Goal: Task Accomplishment & Management: Manage account settings

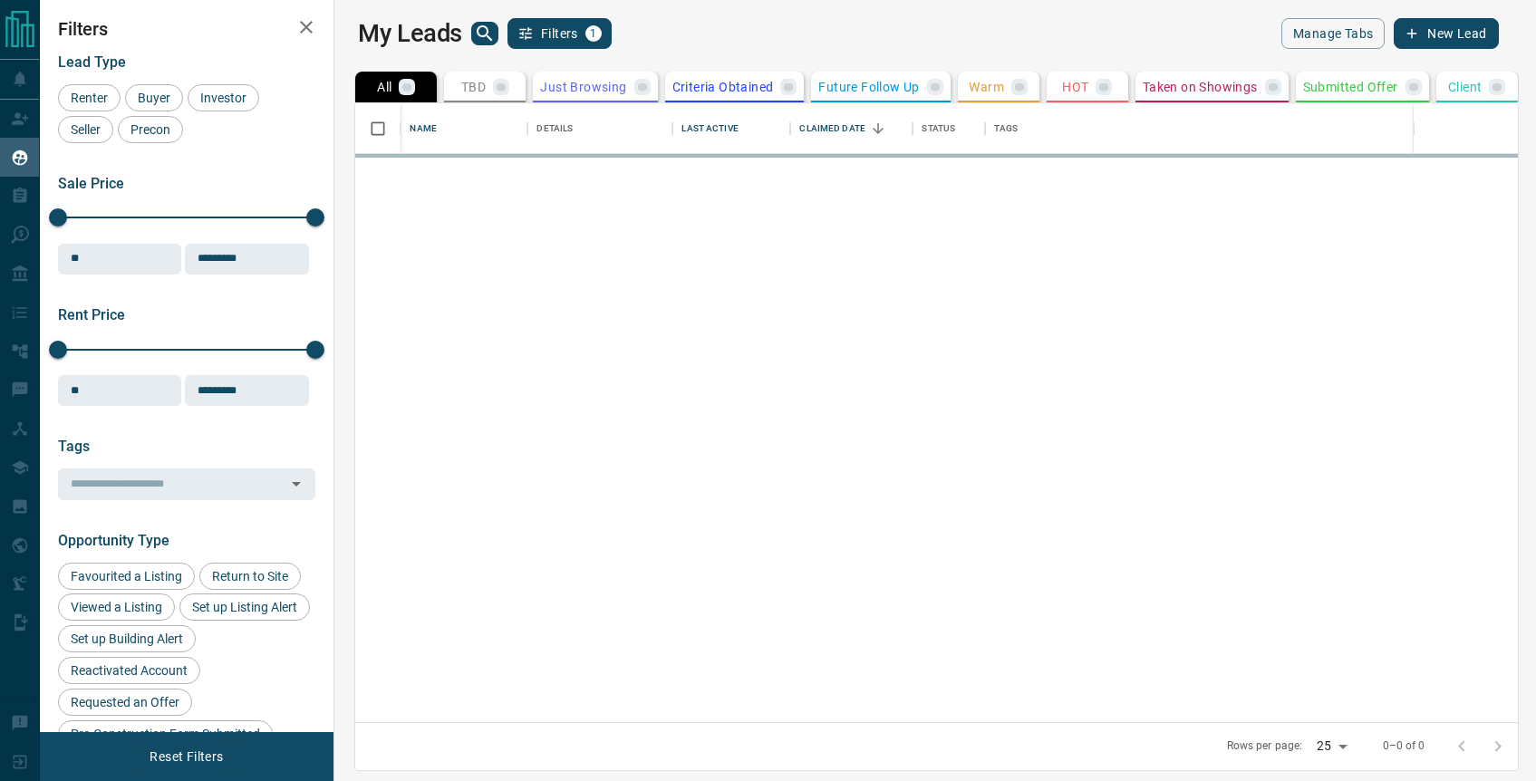
scroll to position [619, 1194]
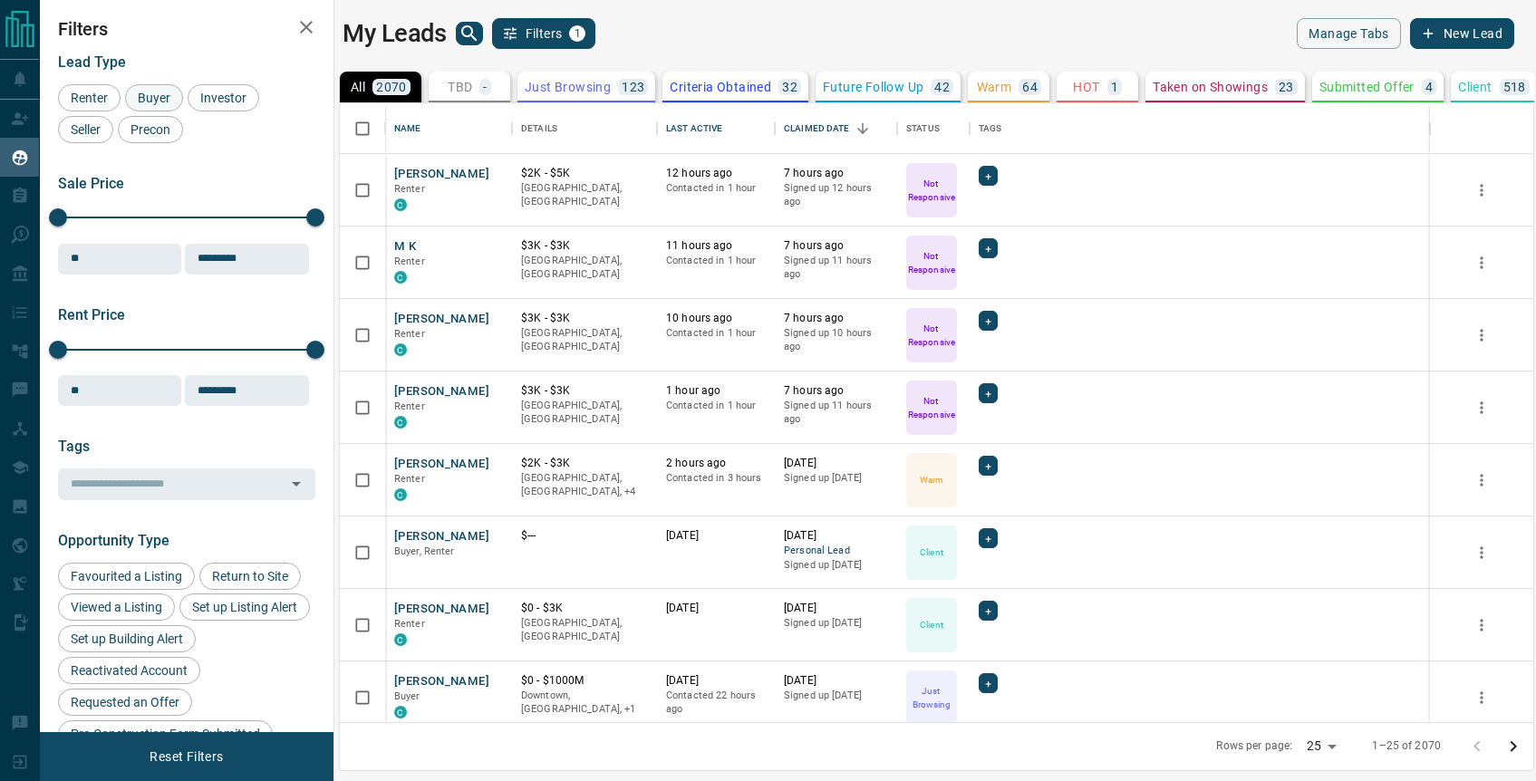
click at [160, 96] on span "Buyer" at bounding box center [153, 98] width 45 height 15
click at [92, 102] on span "Renter" at bounding box center [89, 98] width 50 height 15
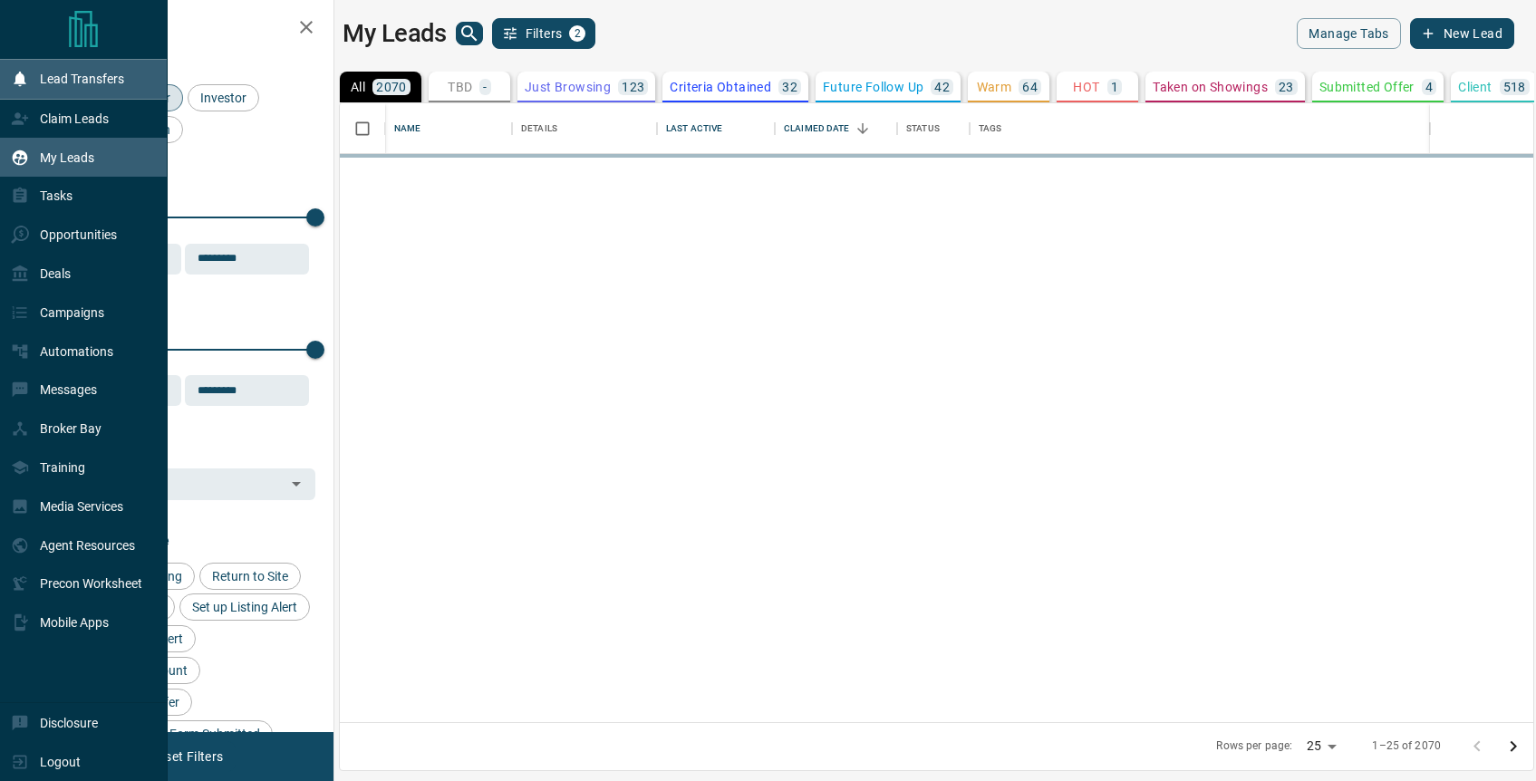
click at [24, 82] on icon at bounding box center [20, 79] width 18 height 18
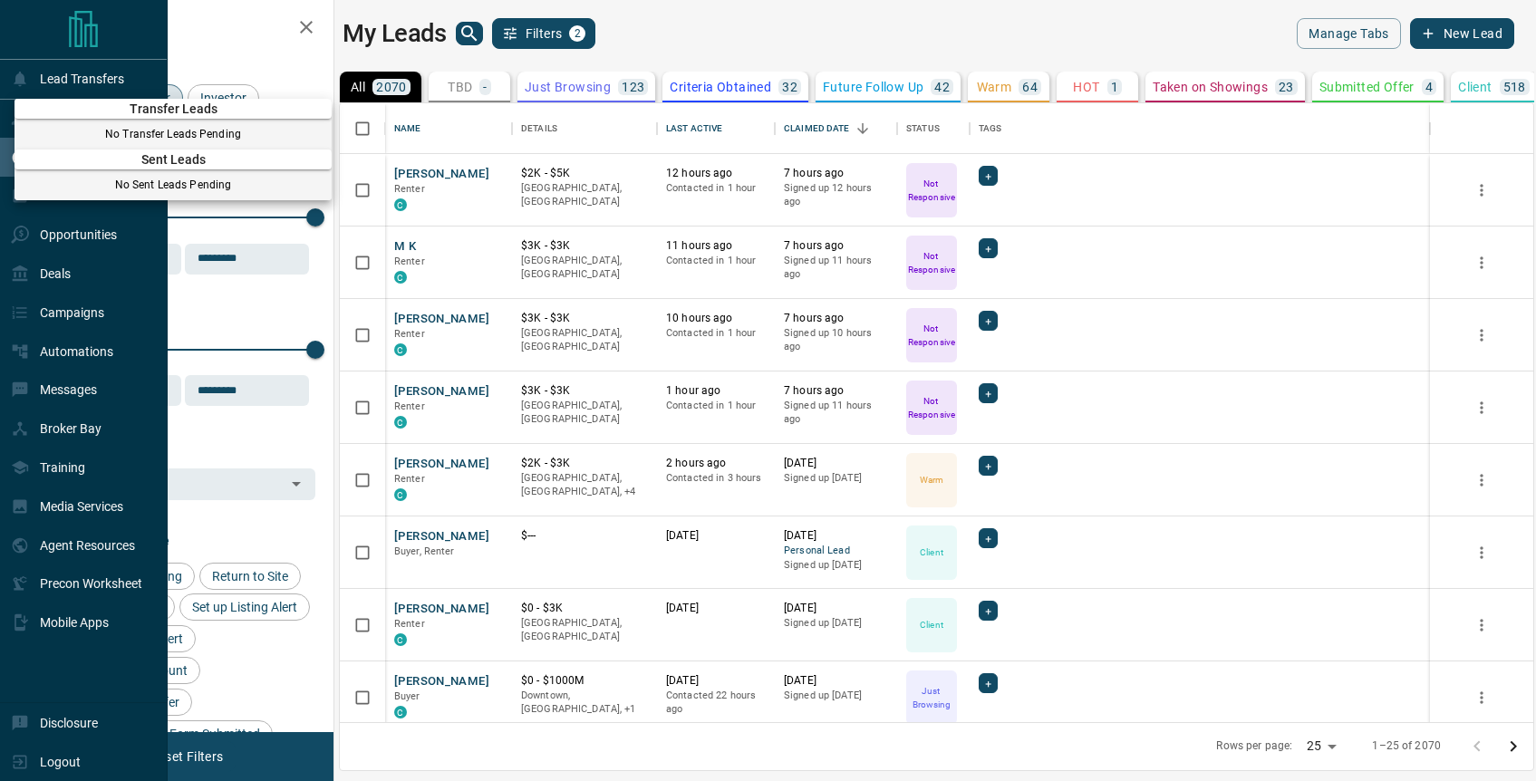
click at [174, 56] on div at bounding box center [768, 390] width 1536 height 781
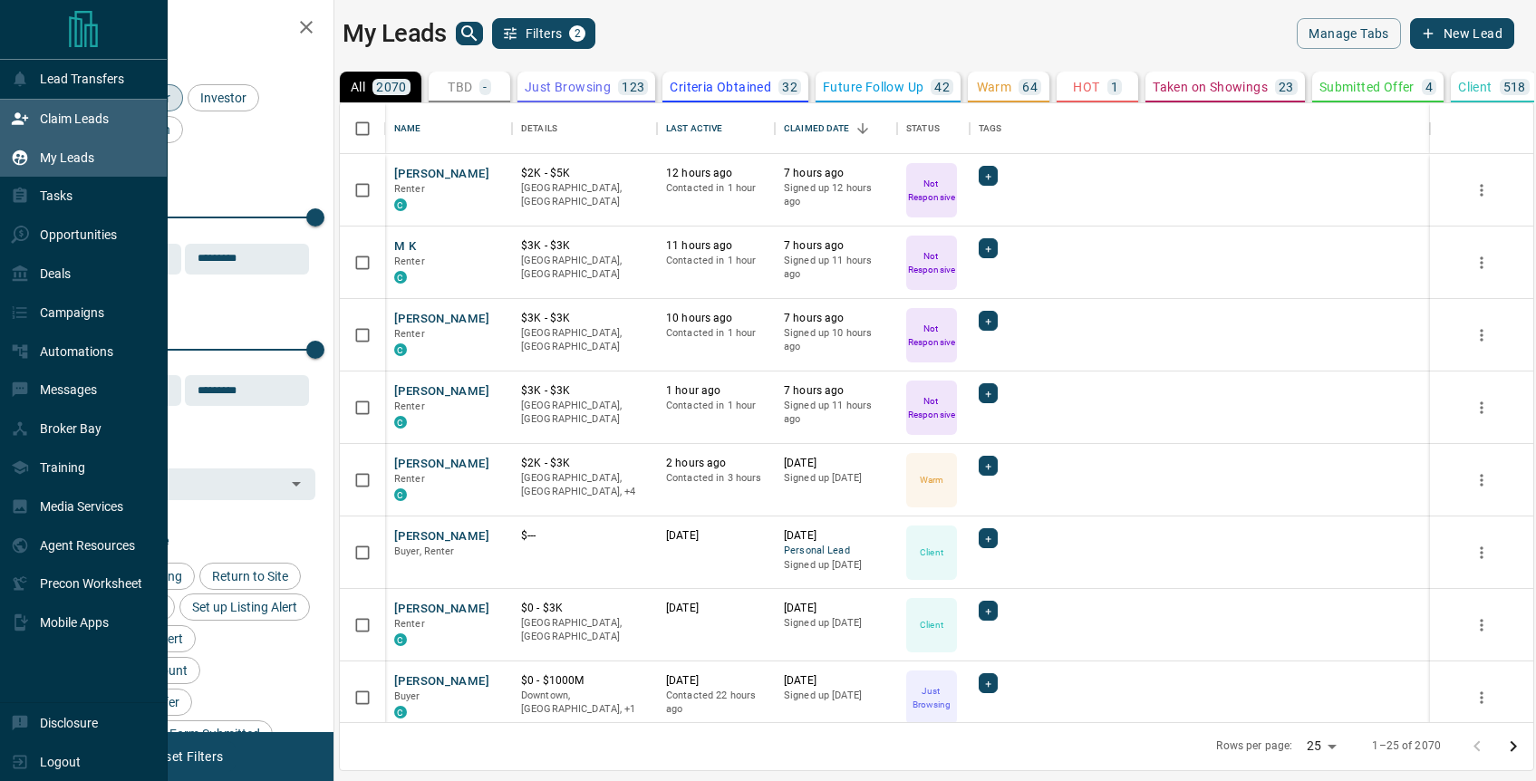
click at [93, 118] on p "Claim Leads" at bounding box center [74, 118] width 69 height 15
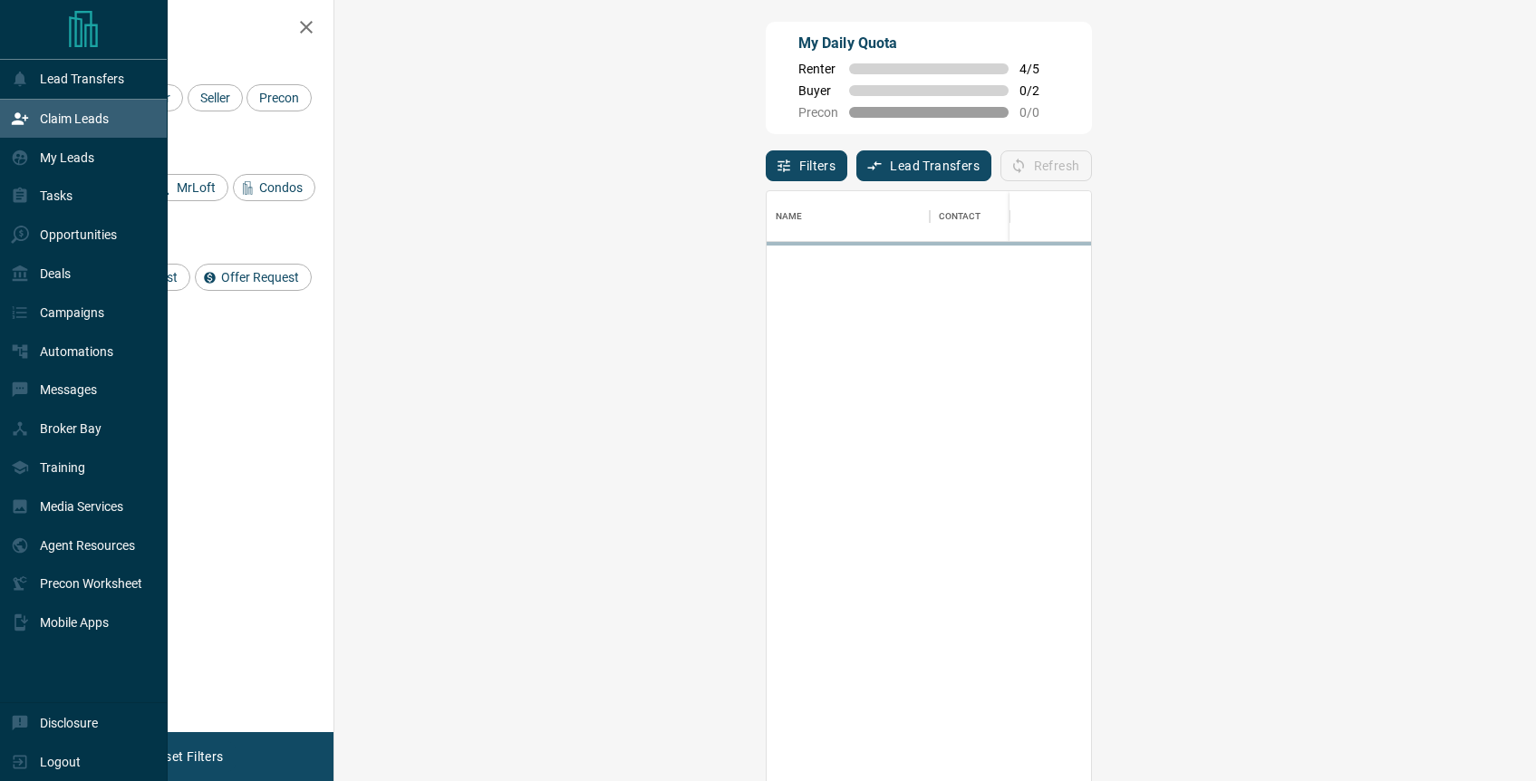
scroll to position [595, 1163]
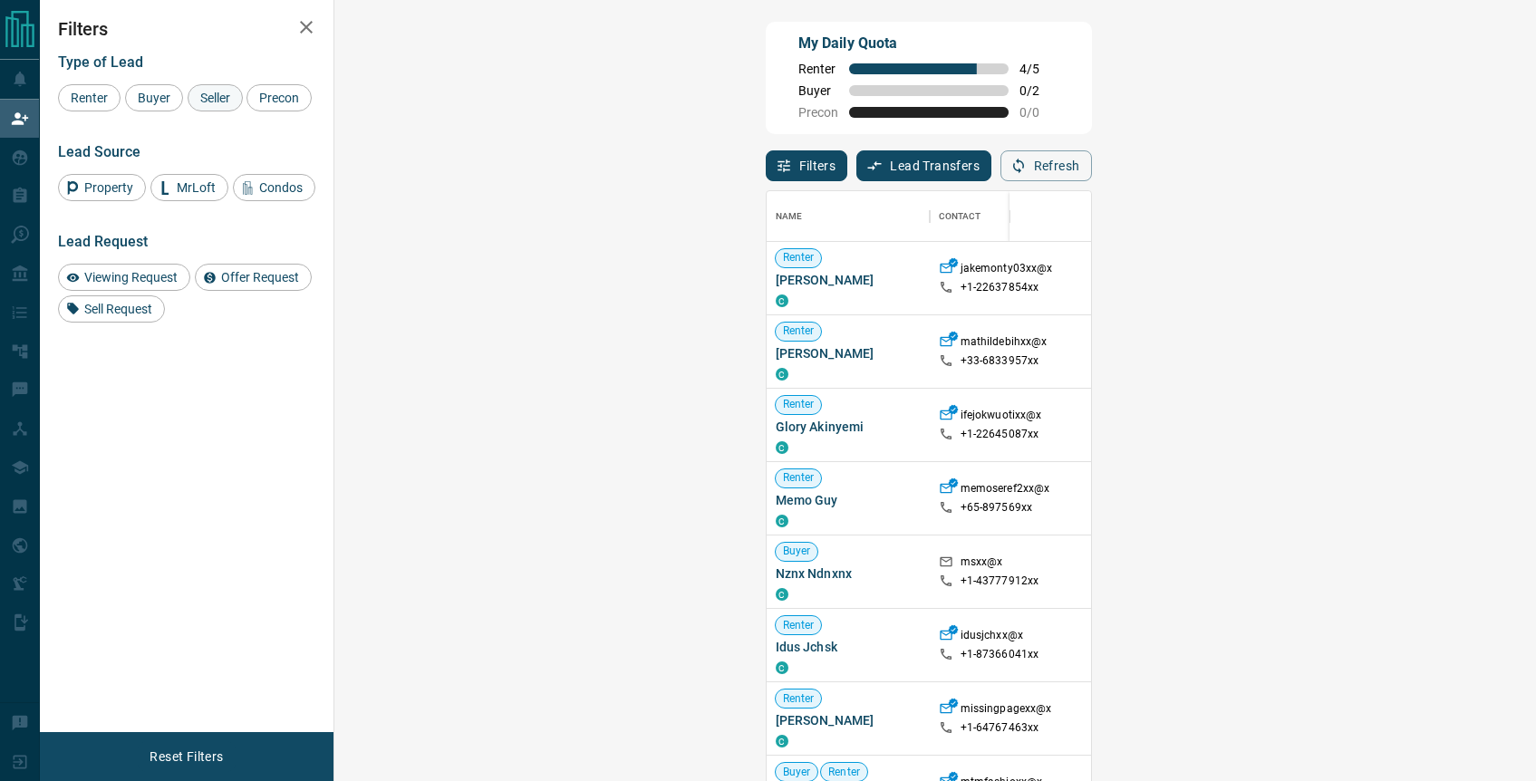
click at [197, 98] on span "Seller" at bounding box center [215, 98] width 43 height 15
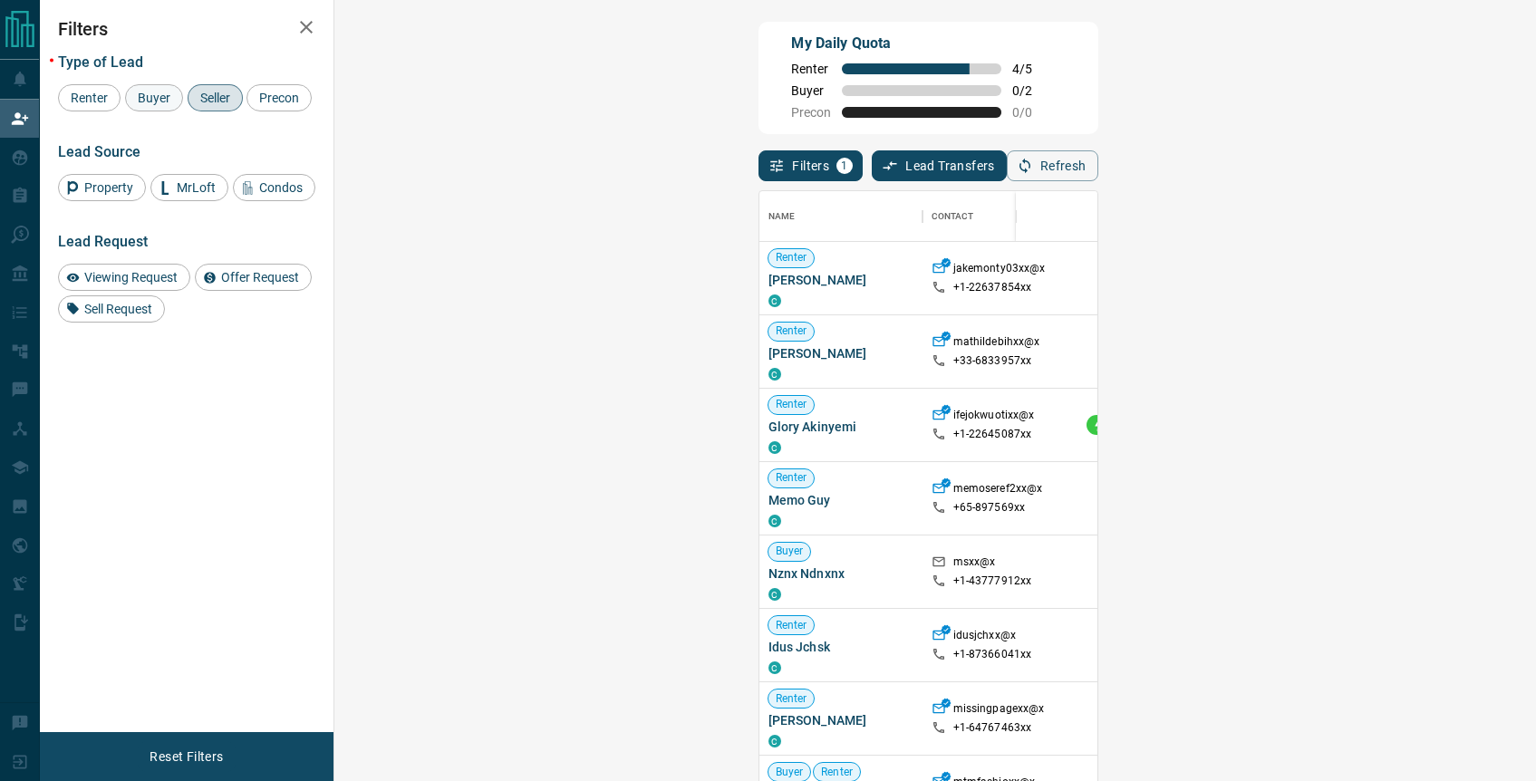
click at [150, 96] on span "Buyer" at bounding box center [153, 98] width 45 height 15
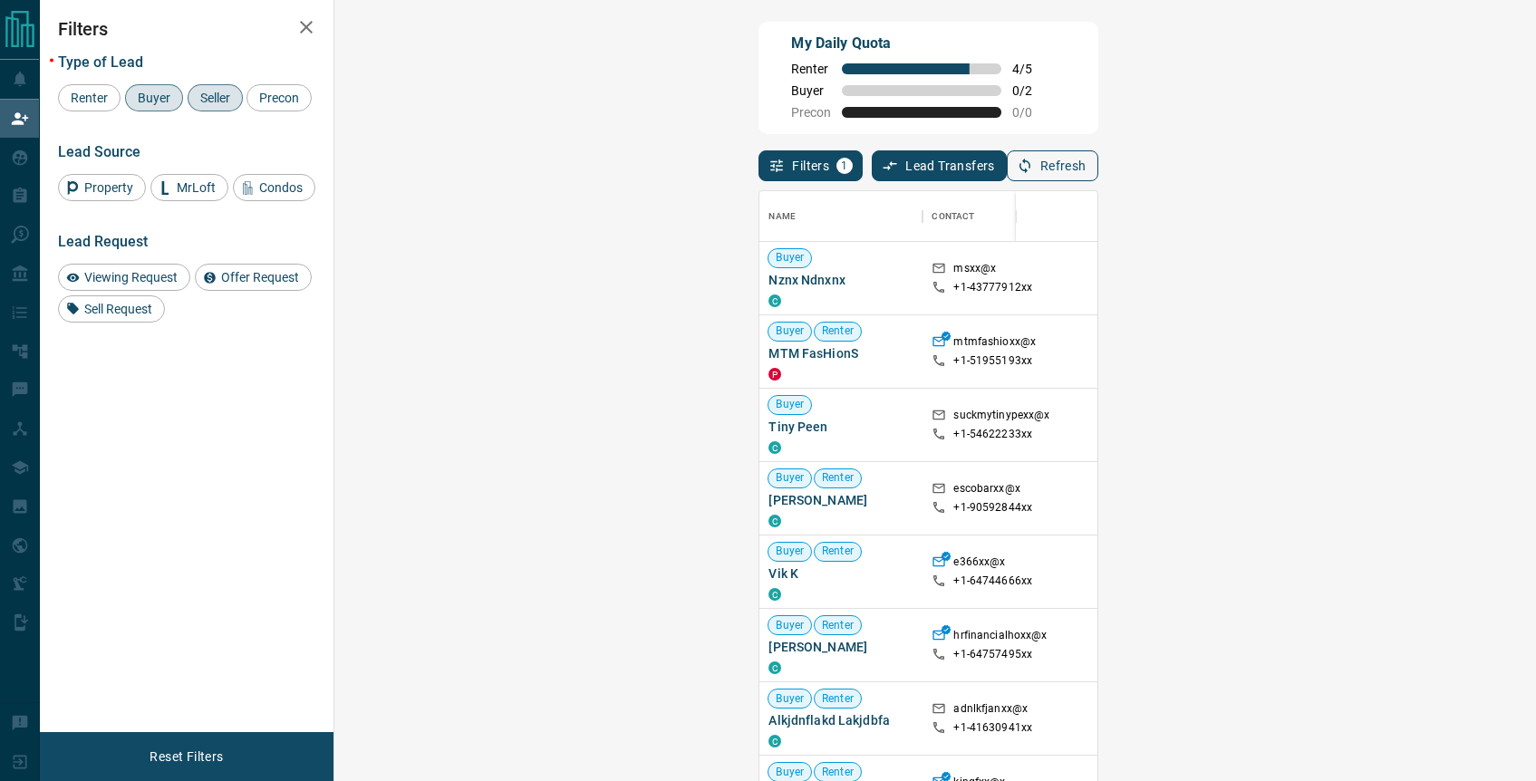
click at [1099, 173] on button "Refresh" at bounding box center [1053, 165] width 92 height 31
click at [159, 96] on span "Buyer" at bounding box center [153, 98] width 45 height 15
click at [208, 96] on span "Seller" at bounding box center [215, 98] width 43 height 15
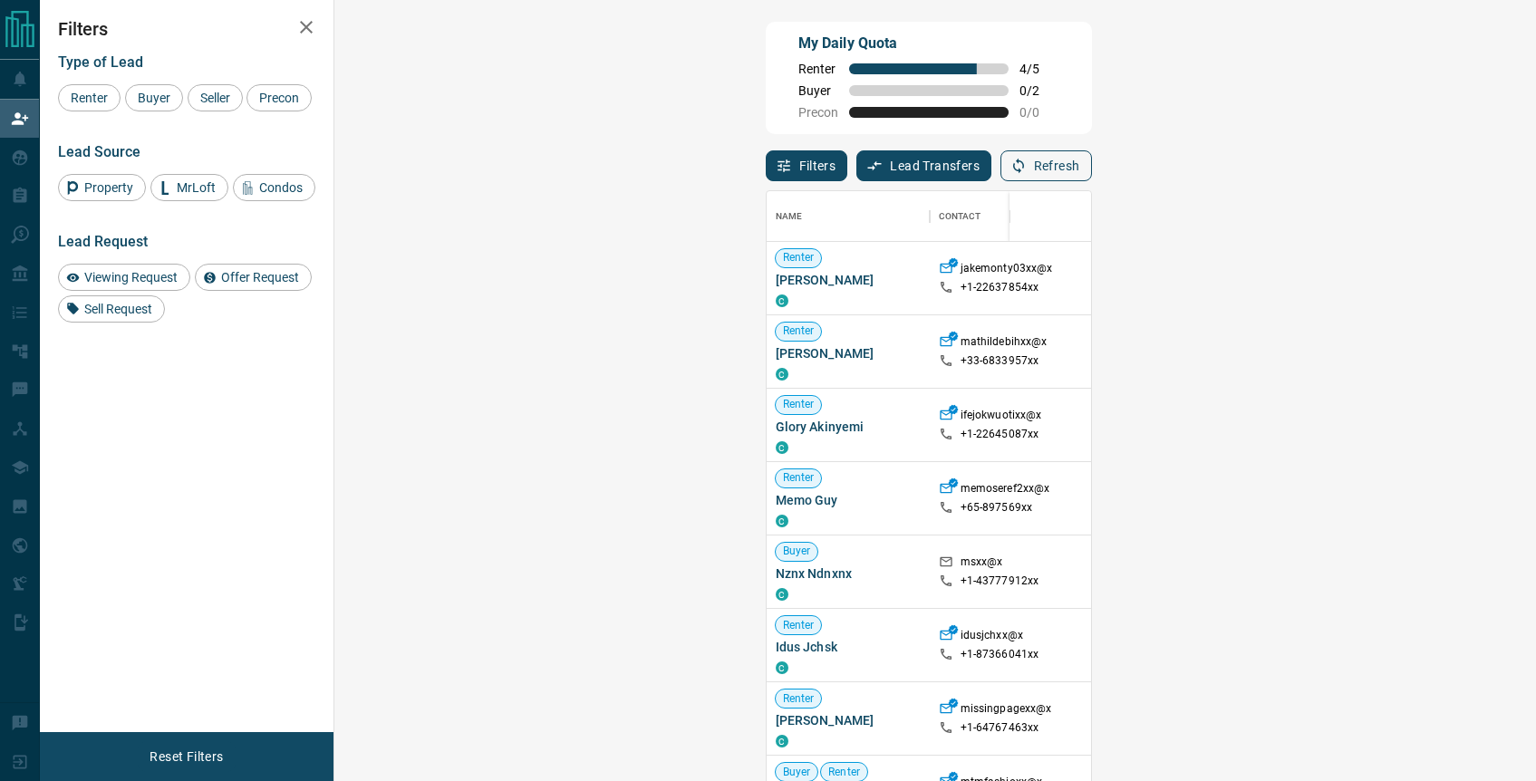
click at [1092, 164] on button "Refresh" at bounding box center [1047, 165] width 92 height 31
click at [1092, 163] on button "Refresh" at bounding box center [1047, 165] width 92 height 31
click at [1523, 209] on div "My Daily Quota Renter 4 / 5 Buyer 0 / 2 Precon 0 / 0 Filters Lead Transfers 0 R…" at bounding box center [788, 331] width 1496 height 662
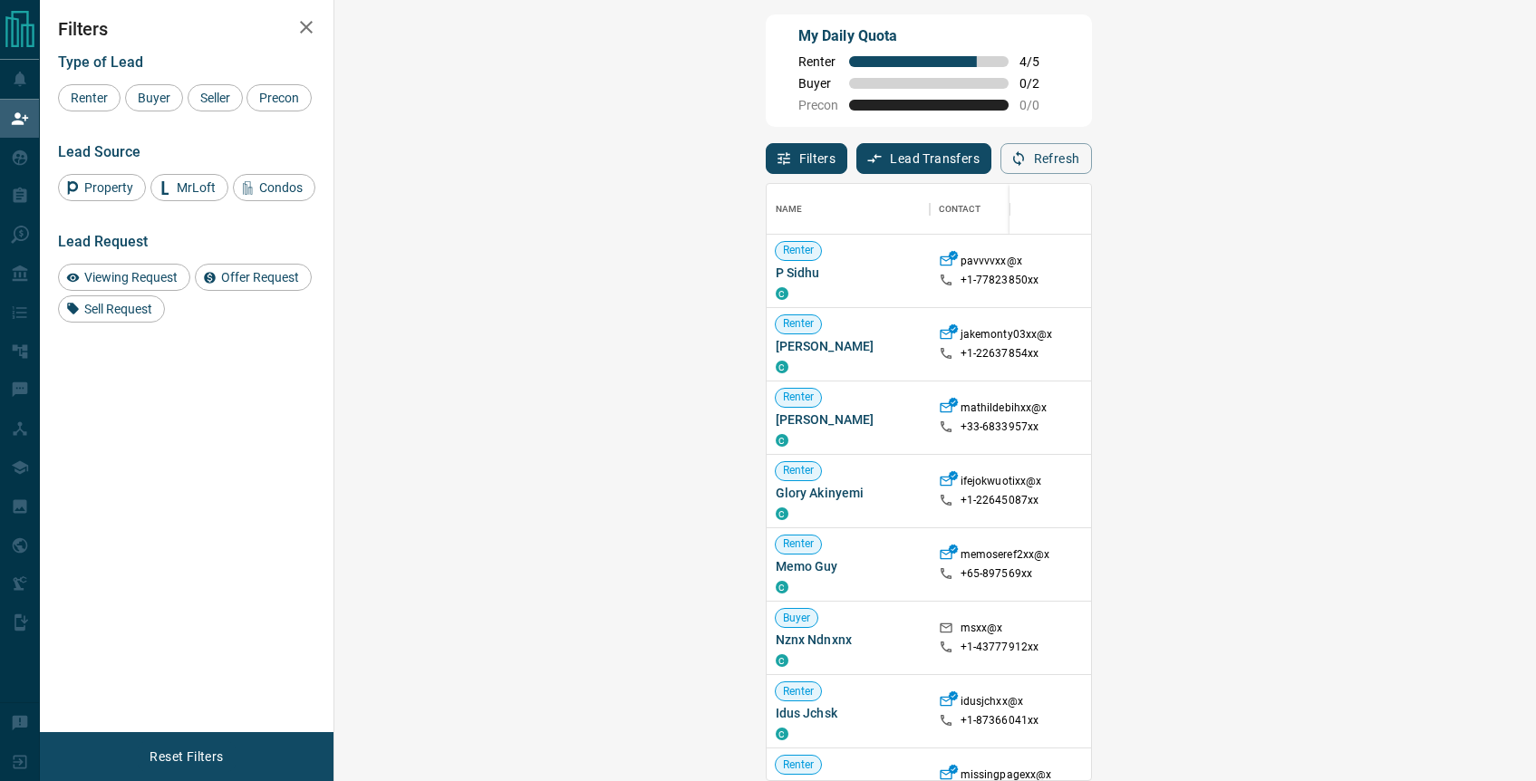
scroll to position [8, 0]
click at [1092, 116] on div "My Daily Quota Renter 4 / 5 Buyer 0 / 2 Precon 0 / 0" at bounding box center [929, 71] width 326 height 112
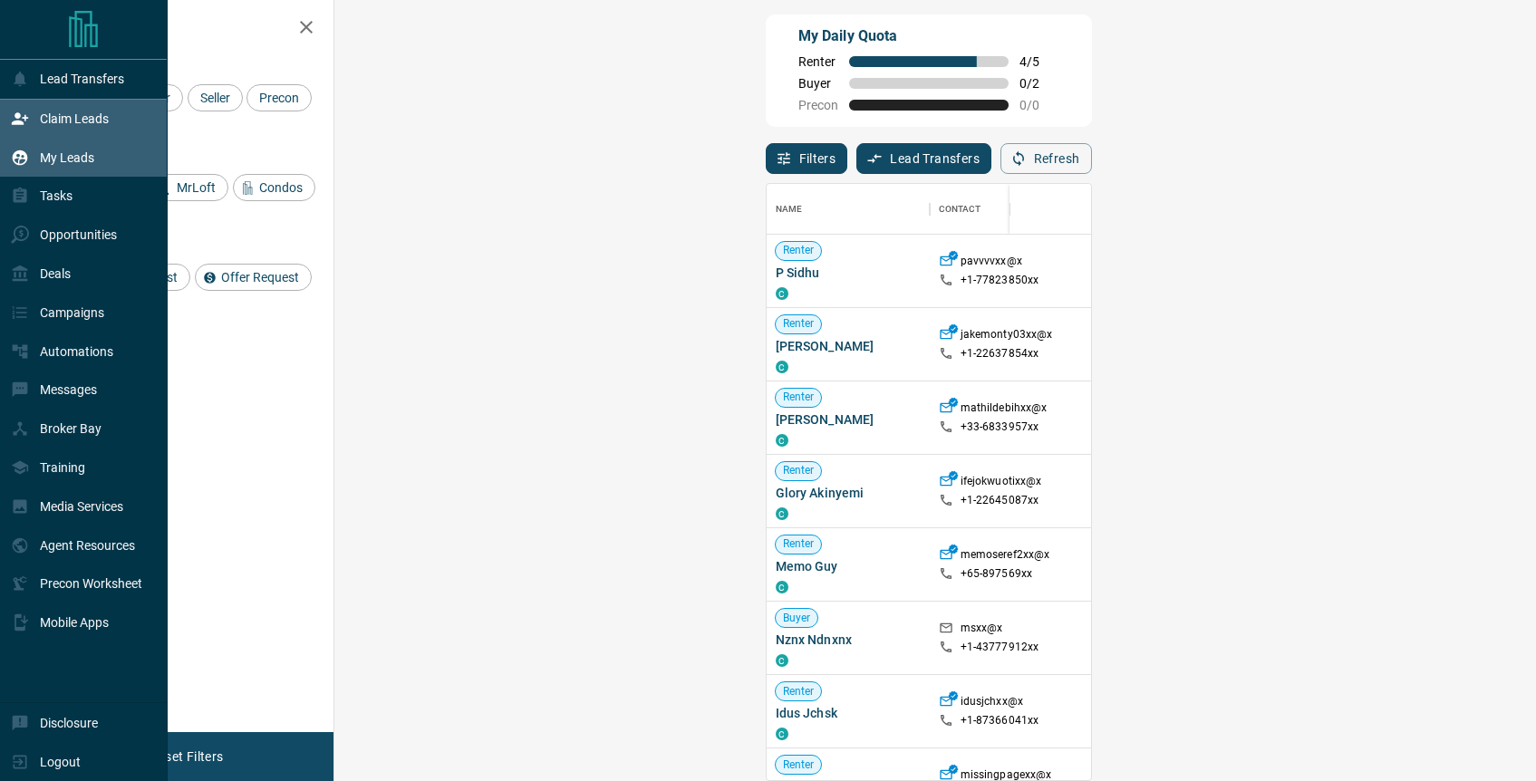
click at [56, 157] on p "My Leads" at bounding box center [67, 157] width 54 height 15
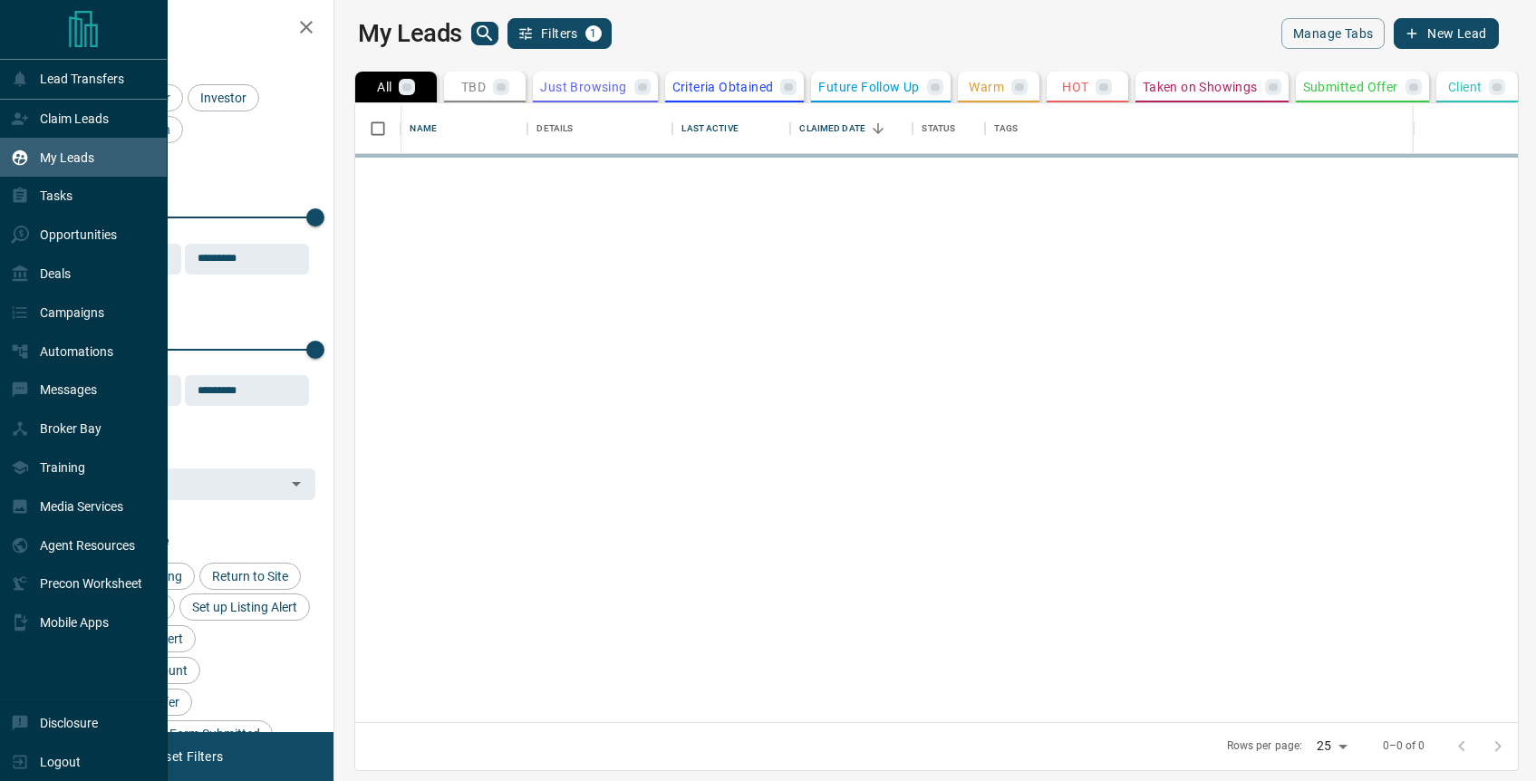
scroll to position [619, 1194]
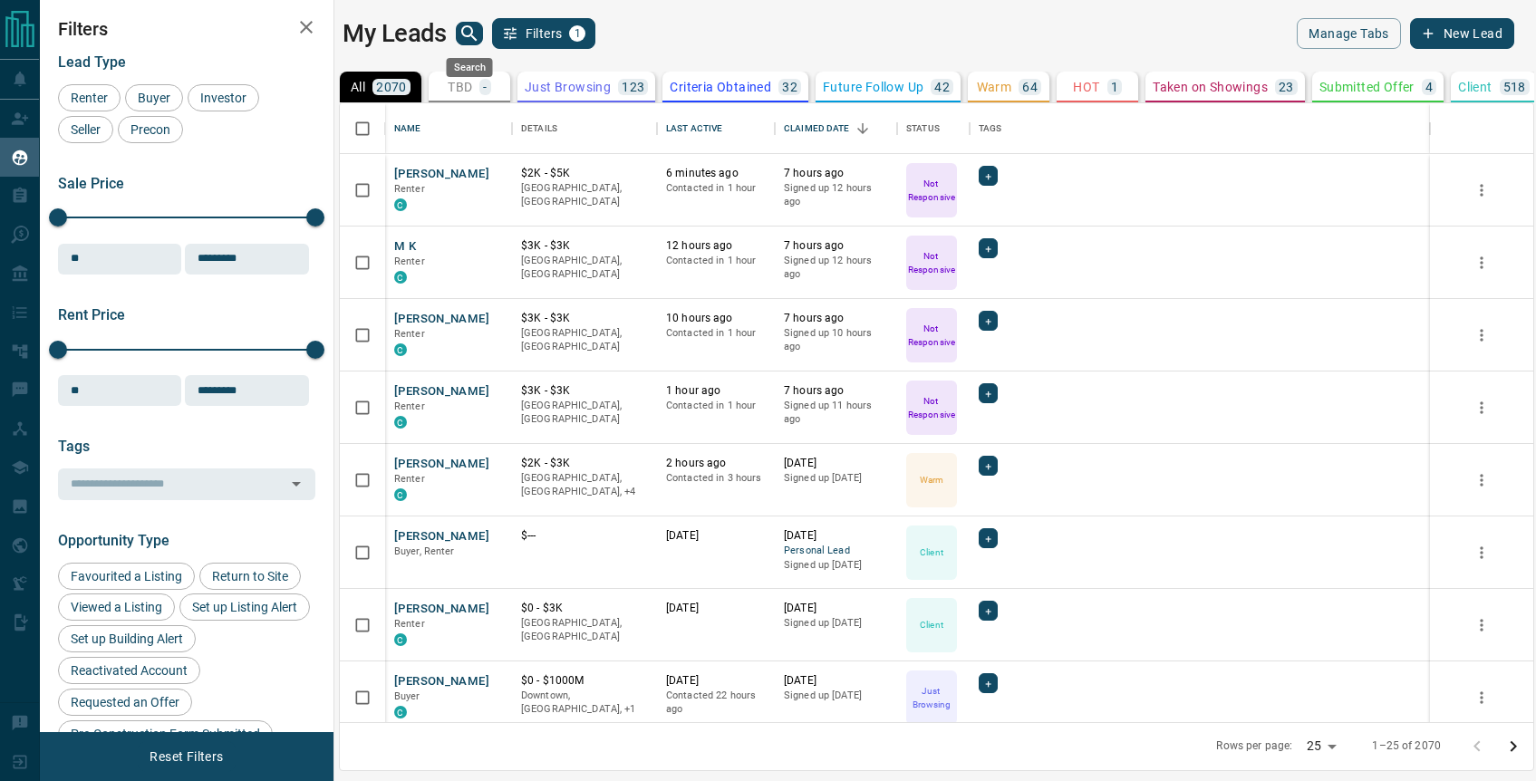
click at [470, 39] on icon "search button" at bounding box center [470, 34] width 22 height 22
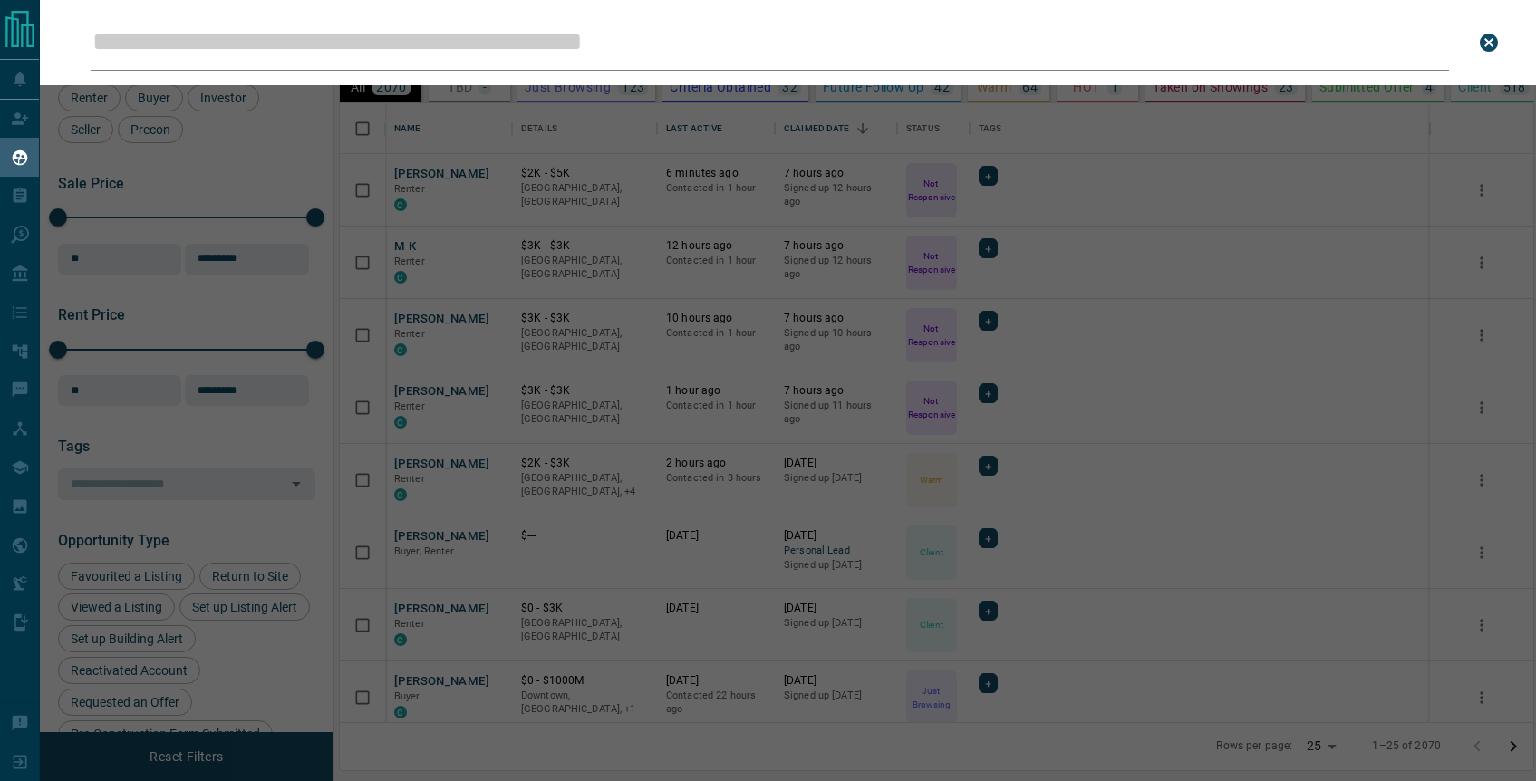
click at [528, 45] on input "Leads Search Bar" at bounding box center [770, 43] width 1359 height 56
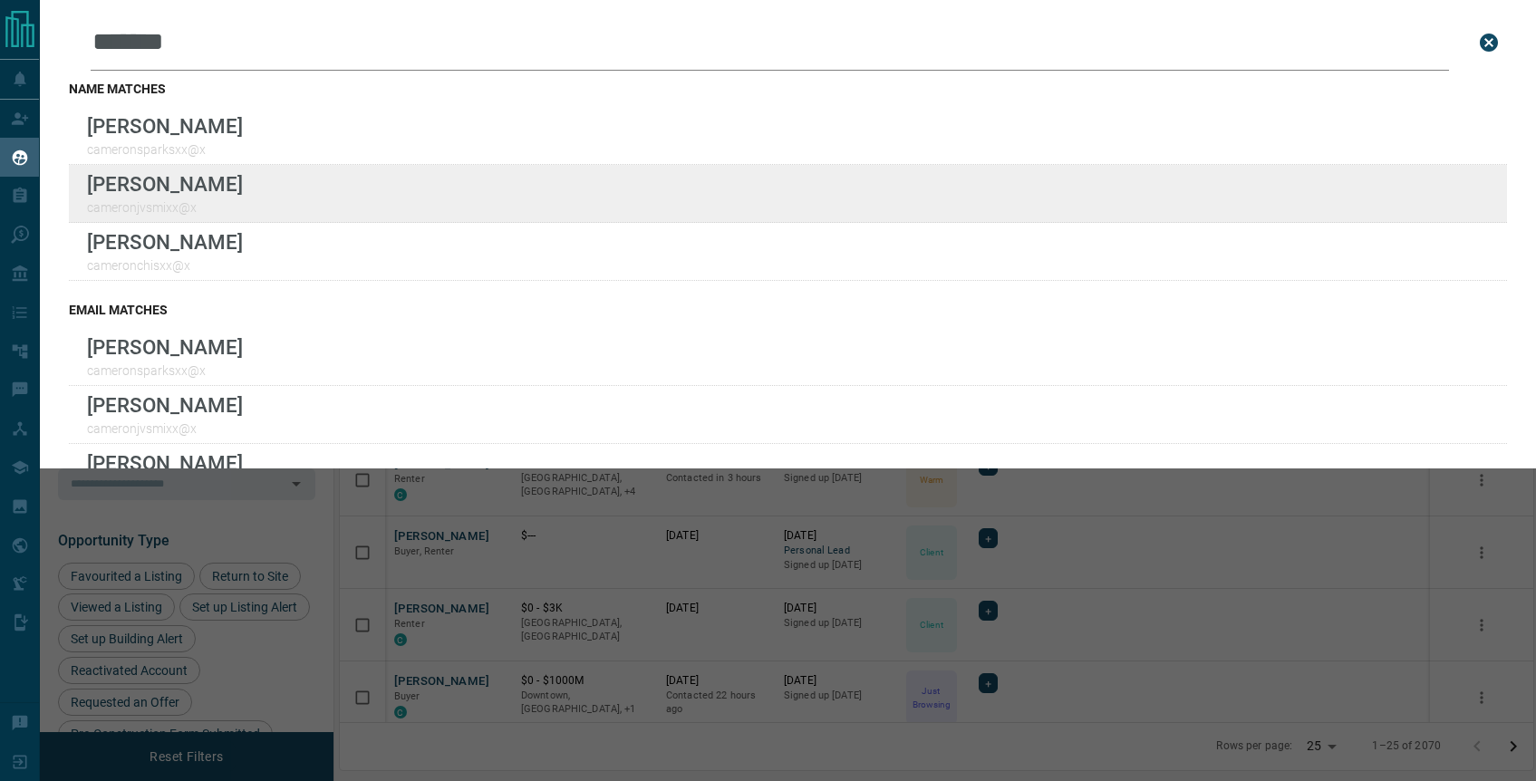
type input "*******"
click at [0, 0] on div "Lead Transfers Claim Leads My Leads Tasks Opportunities Deals Campaigns Automat…" at bounding box center [768, 379] width 1536 height 759
